Goal: Task Accomplishment & Management: Use online tool/utility

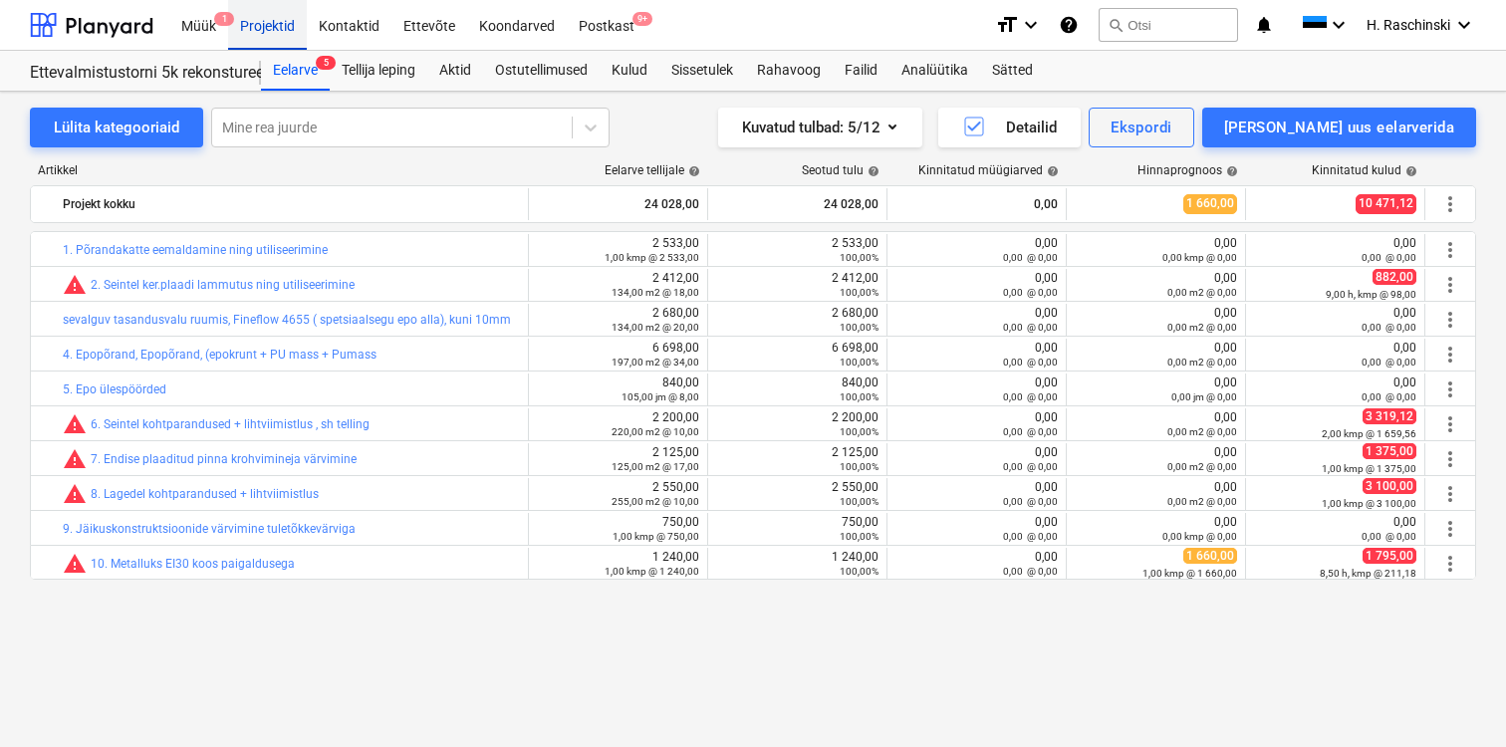
click at [279, 19] on div "Projektid" at bounding box center [267, 24] width 79 height 51
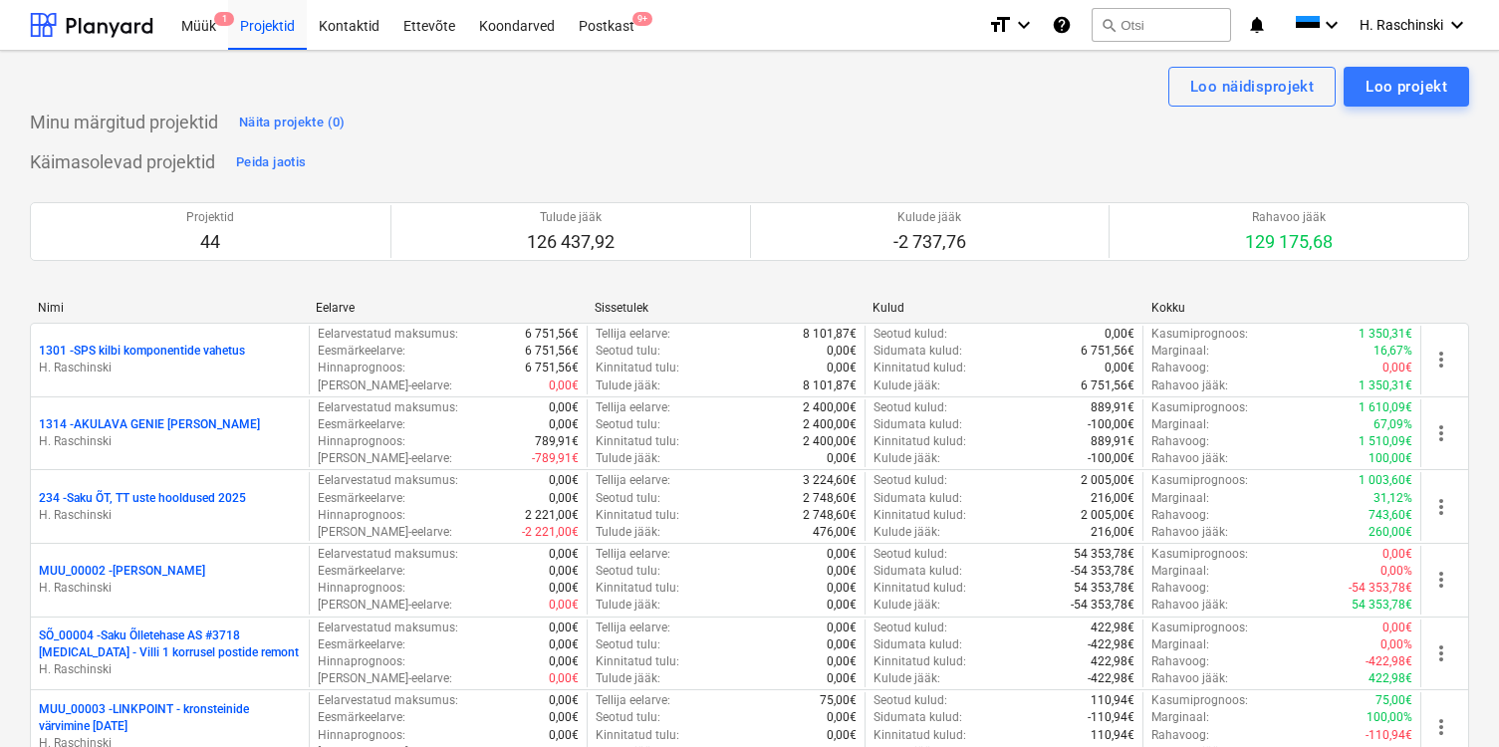
scroll to position [1958, 0]
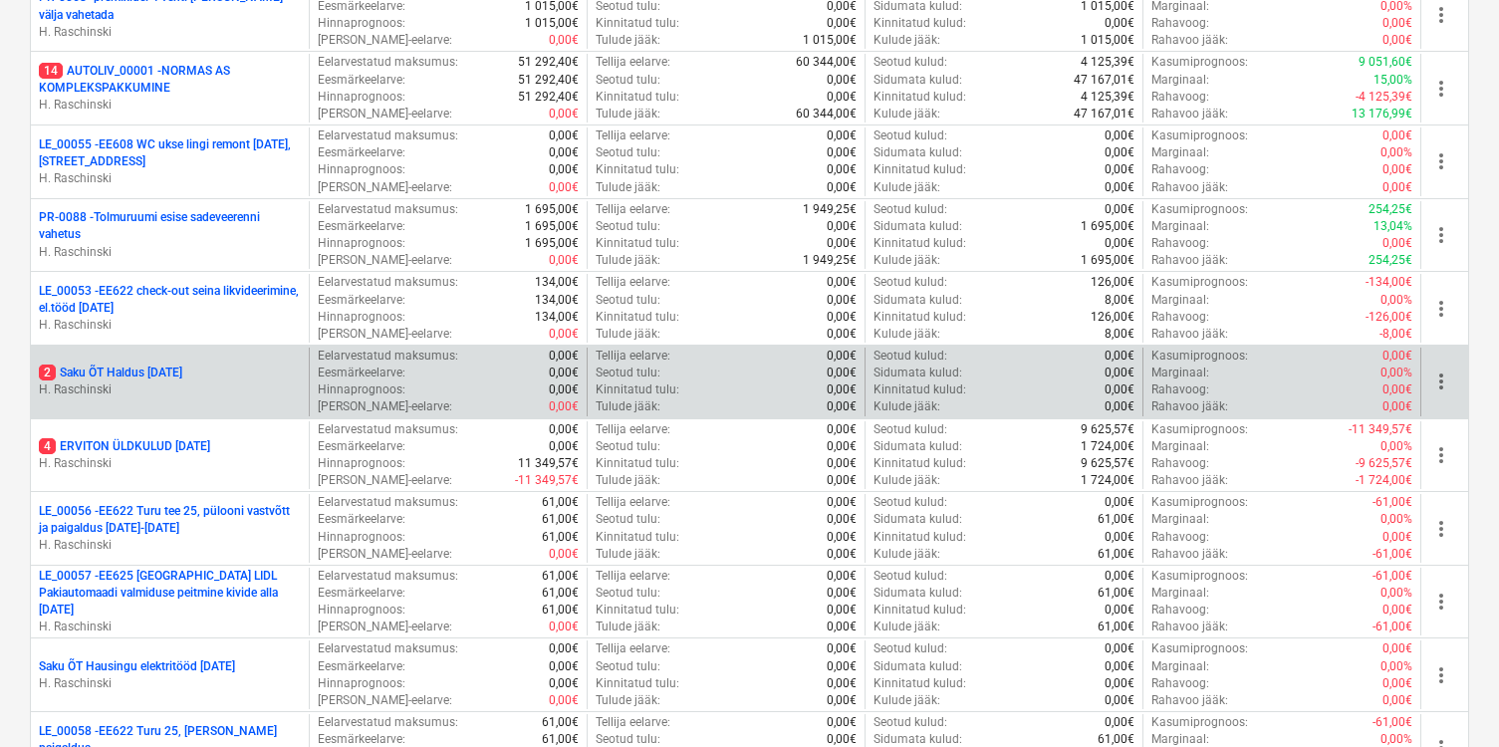
click at [182, 377] on p "2 Saku ÕT Haldus [DATE]" at bounding box center [110, 372] width 143 height 17
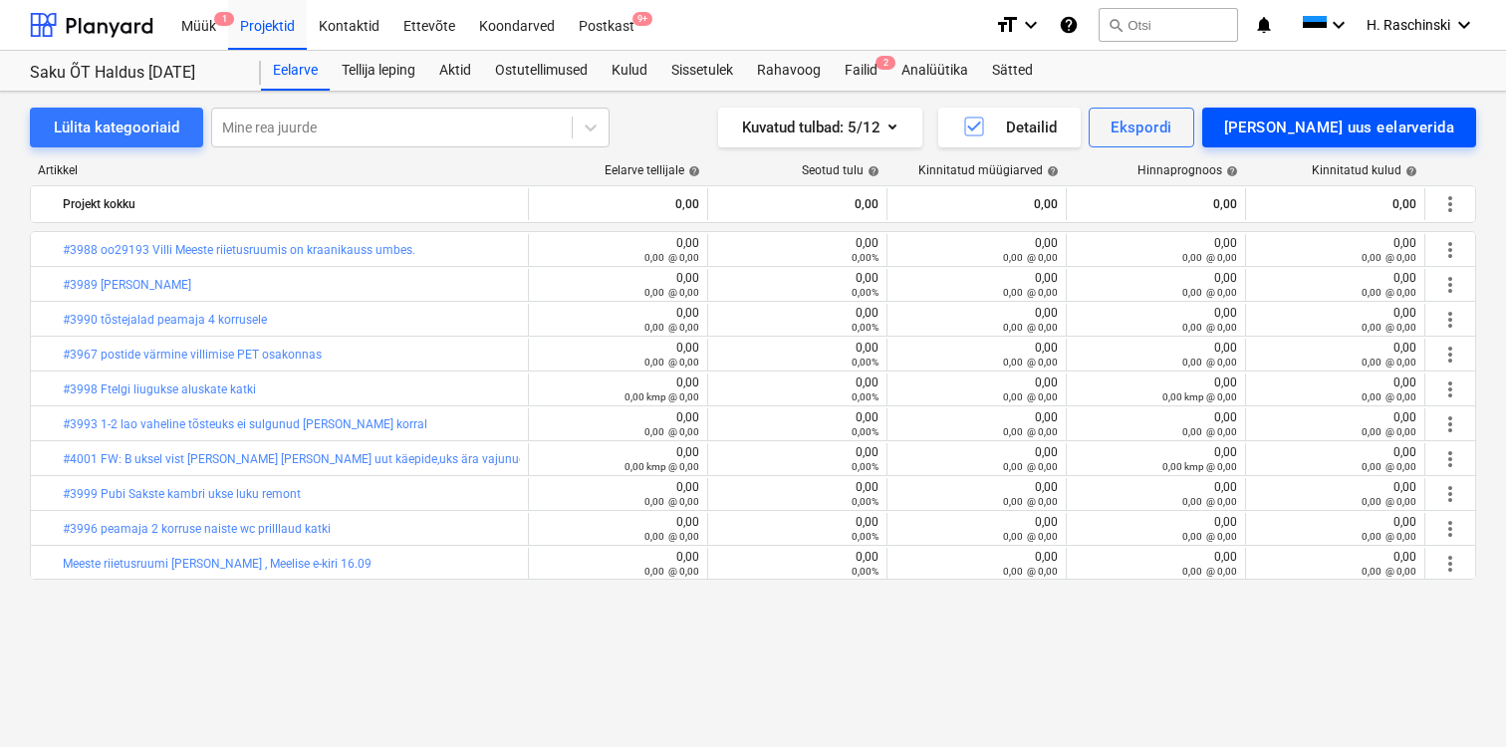
click at [1371, 132] on div "[PERSON_NAME] uus eelarverida" at bounding box center [1339, 128] width 230 height 26
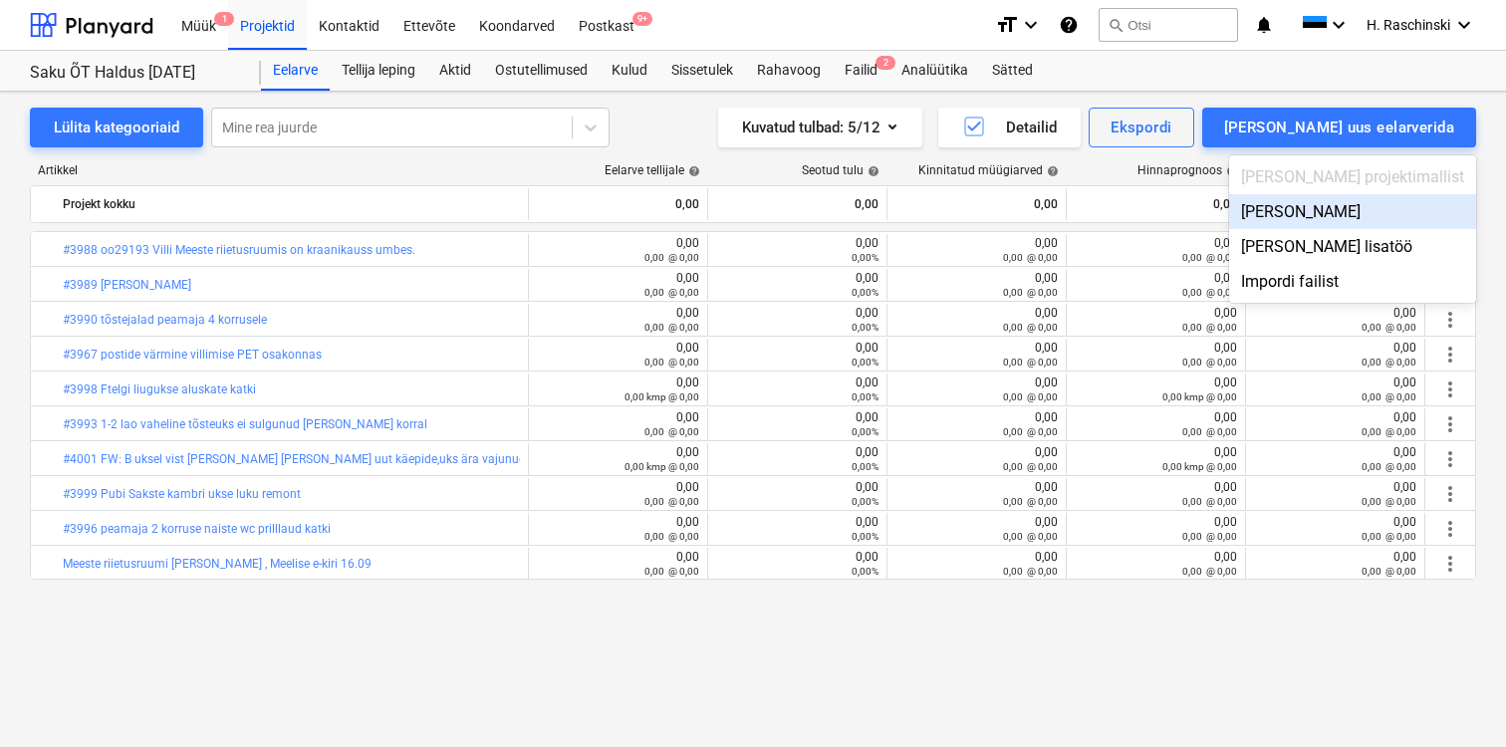
click at [1366, 204] on div "[PERSON_NAME]" at bounding box center [1352, 211] width 247 height 35
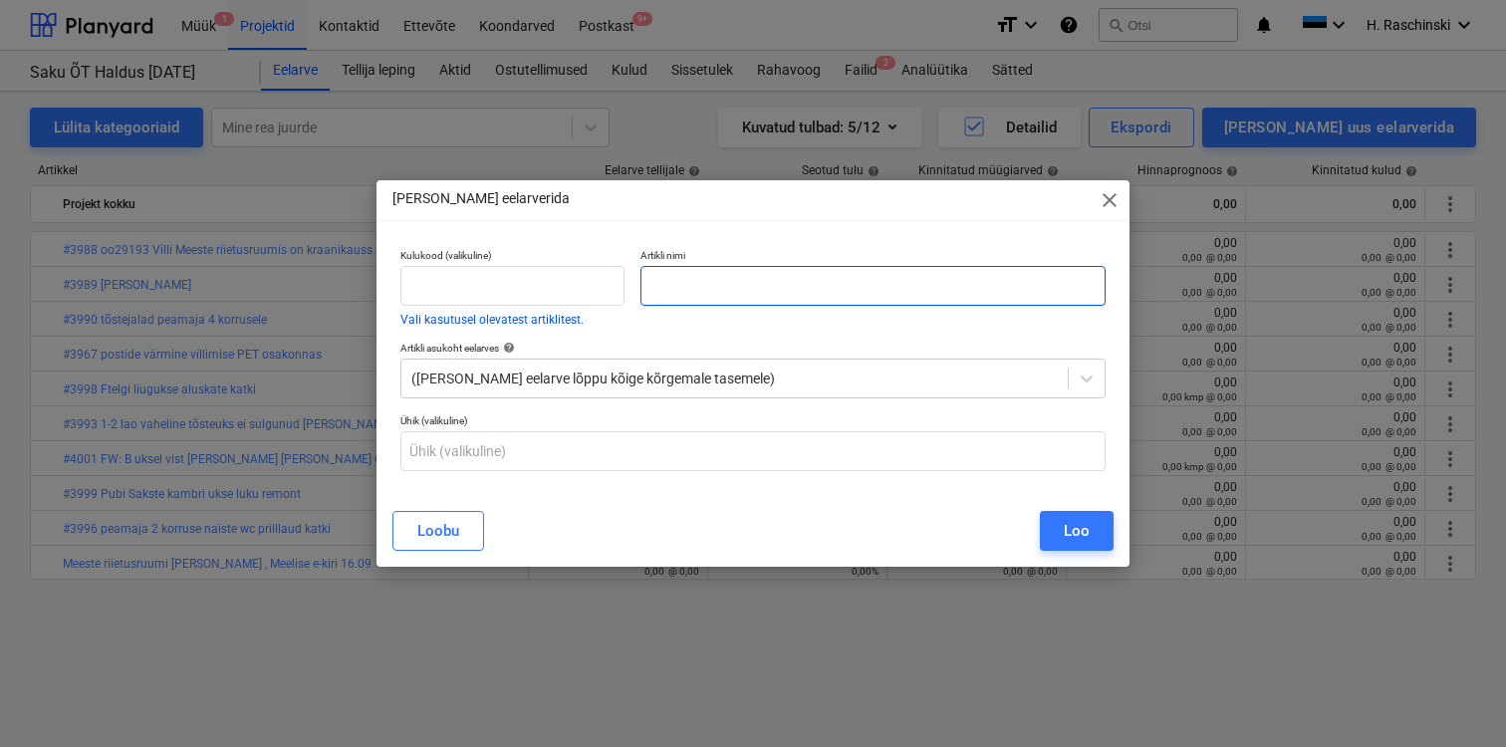
click at [718, 293] on input "text" at bounding box center [872, 286] width 465 height 40
paste input "#4002 Tartu kontori sisseseade"
type input "#4002 Tartu kontori sisseseade"
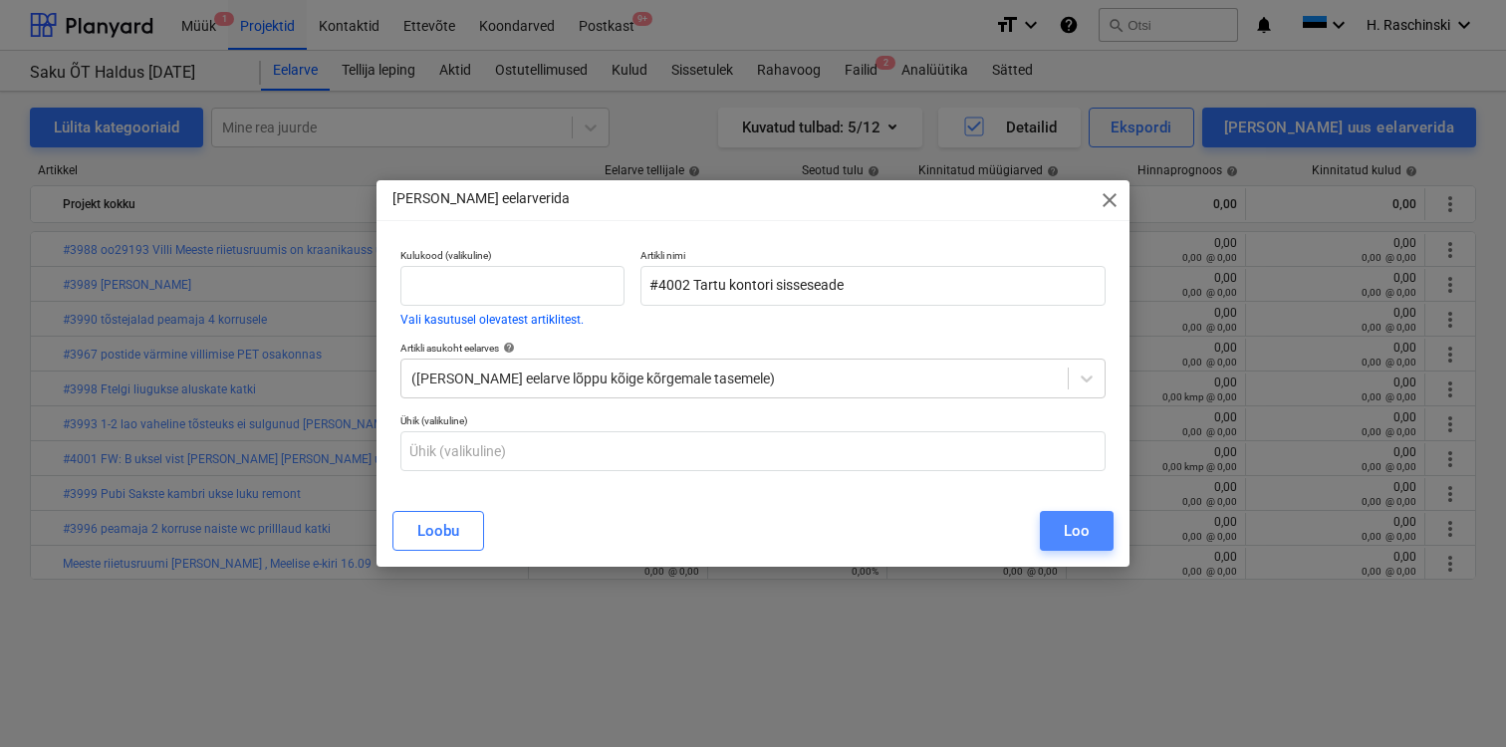
click at [1072, 534] on div "Loo" at bounding box center [1077, 531] width 26 height 26
